Goal: Register for event/course

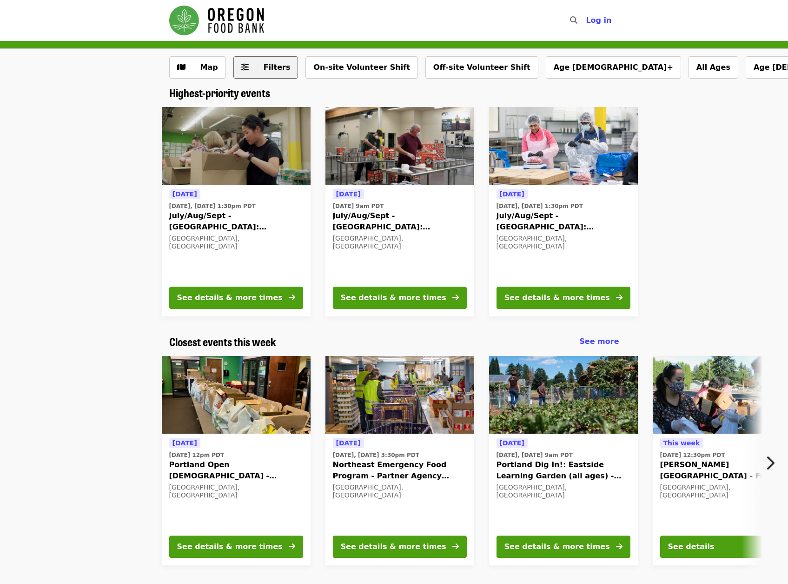
click at [261, 65] on span "Filters" at bounding box center [272, 67] width 36 height 11
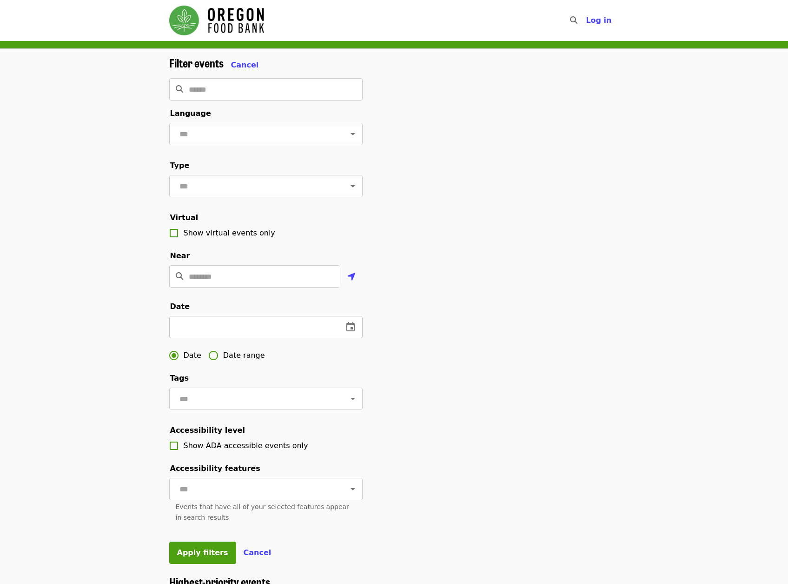
click at [245, 338] on input "text" at bounding box center [252, 327] width 167 height 22
click at [348, 333] on icon "change date" at bounding box center [350, 326] width 11 height 11
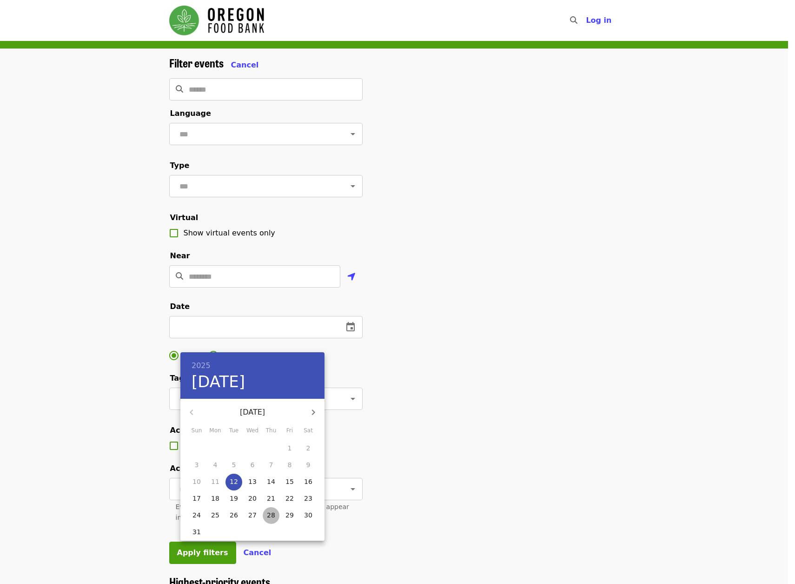
click at [272, 514] on p "28" at bounding box center [271, 514] width 8 height 9
type input "**********"
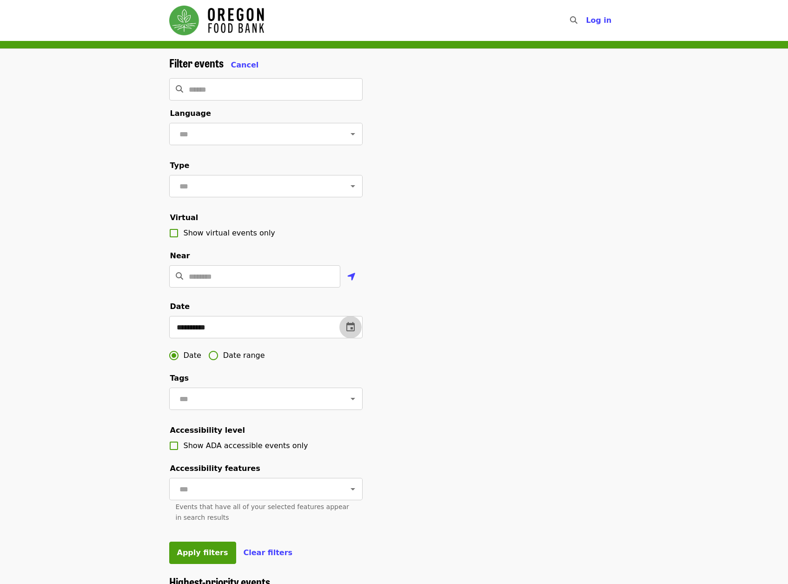
scroll to position [186, 0]
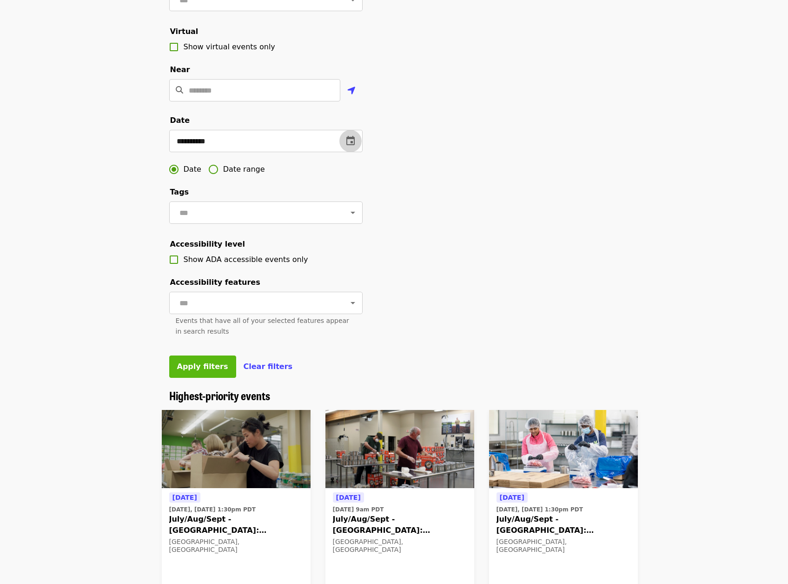
click at [197, 371] on span "Apply filters" at bounding box center [202, 366] width 51 height 9
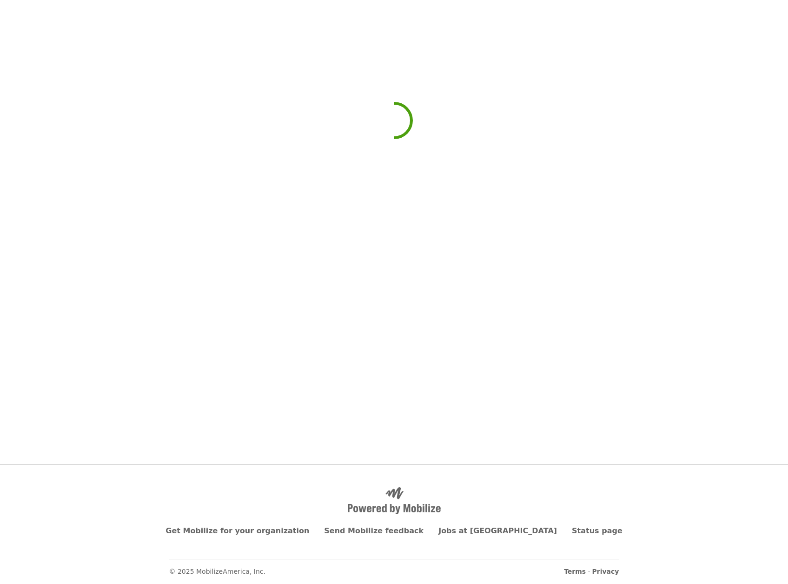
scroll to position [172, 0]
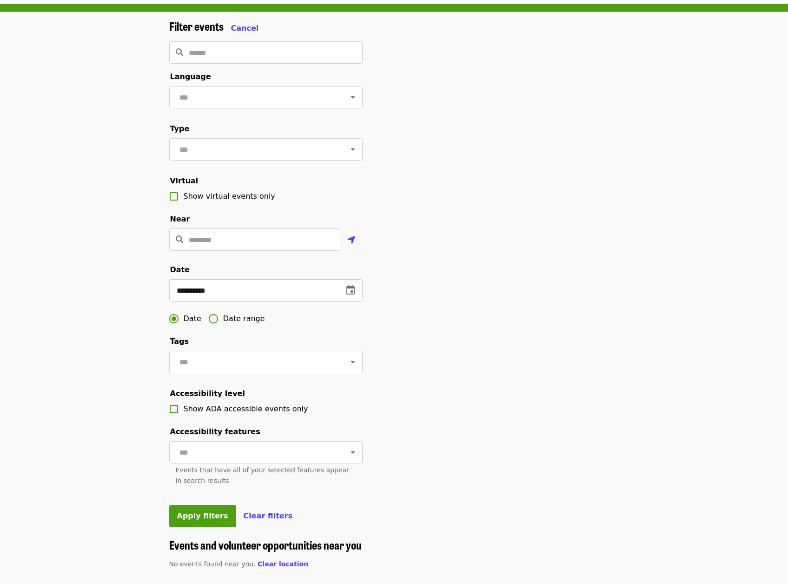
scroll to position [0, 0]
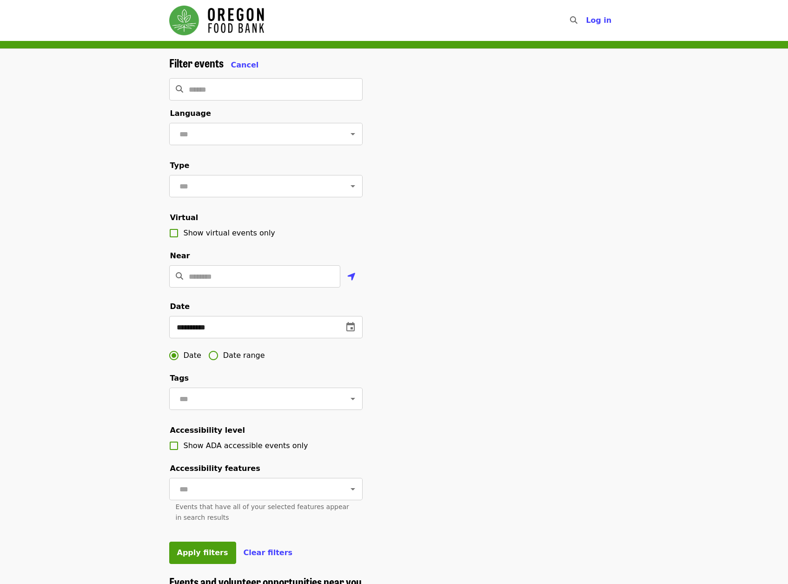
drag, startPoint x: 539, startPoint y: 188, endPoint x: 554, endPoint y: 181, distance: 16.9
click at [554, 181] on div "**********" at bounding box center [394, 315] width 465 height 519
click at [234, 35] on div "Main navigation" at bounding box center [216, 20] width 95 height 33
click at [205, 17] on img "Main navigation" at bounding box center [216, 21] width 95 height 30
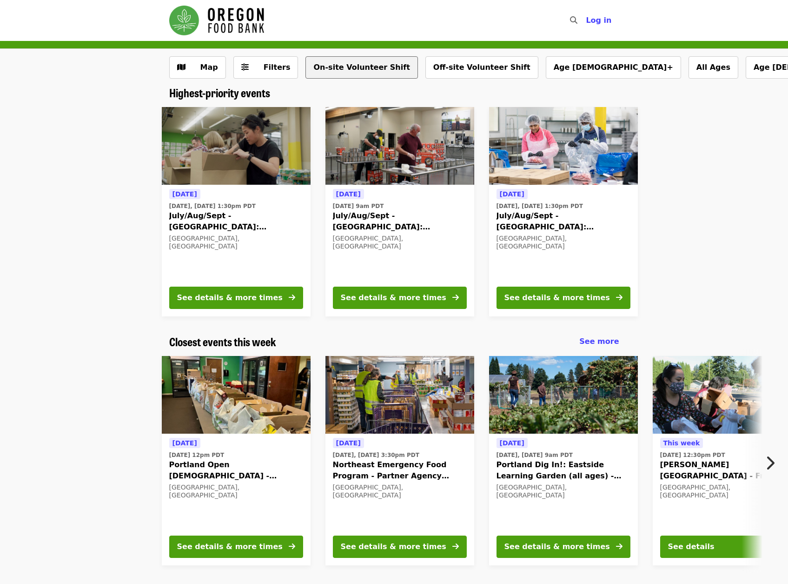
click at [346, 60] on button "On-site Volunteer Shift" at bounding box center [362, 67] width 112 height 22
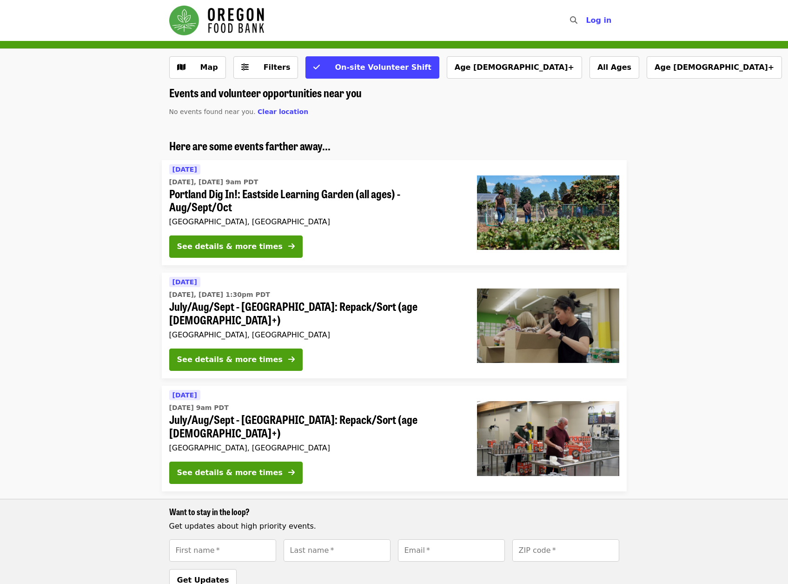
click at [439, 115] on p "No events found near you. Clear location" at bounding box center [394, 112] width 450 height 10
click at [233, 6] on img "Main navigation" at bounding box center [216, 21] width 95 height 30
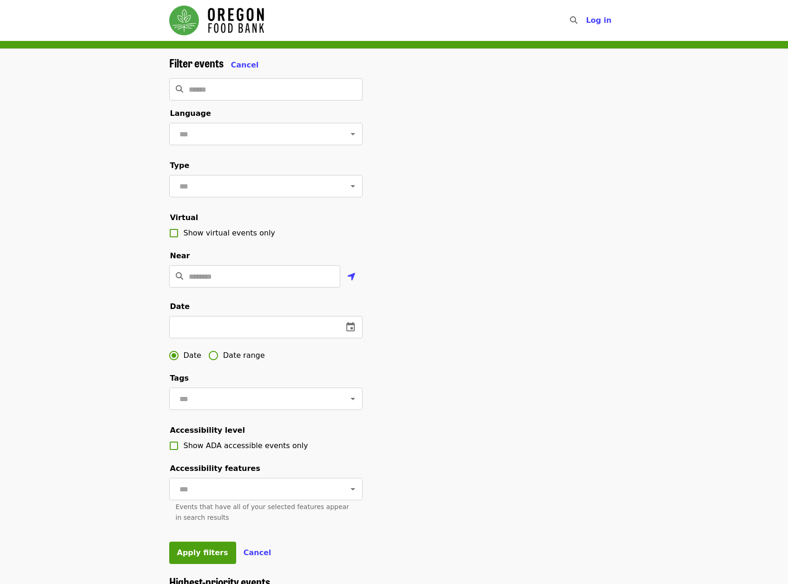
click at [680, 78] on div "Filter events Cancel ​ Language ​ Type ​ Virtual Show virtual events only Near …" at bounding box center [394, 312] width 788 height 526
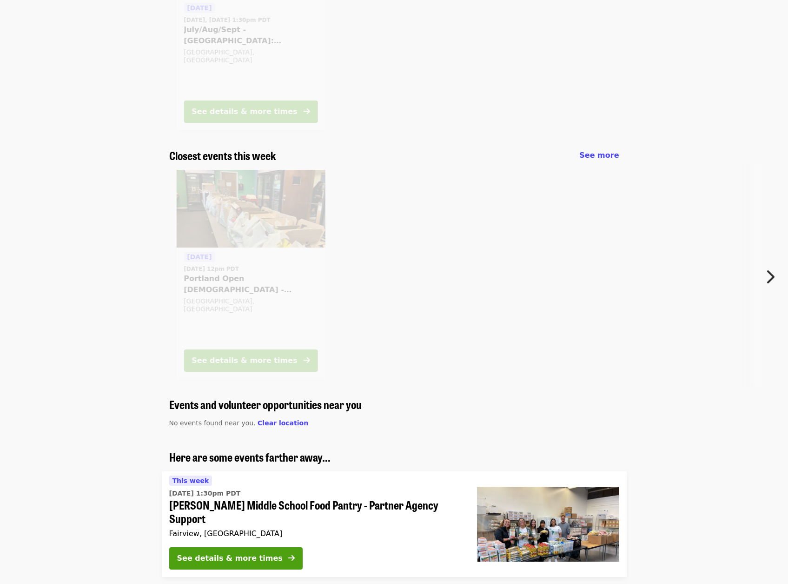
scroll to position [183, 0]
